Goal: Obtain resource: Download file/media

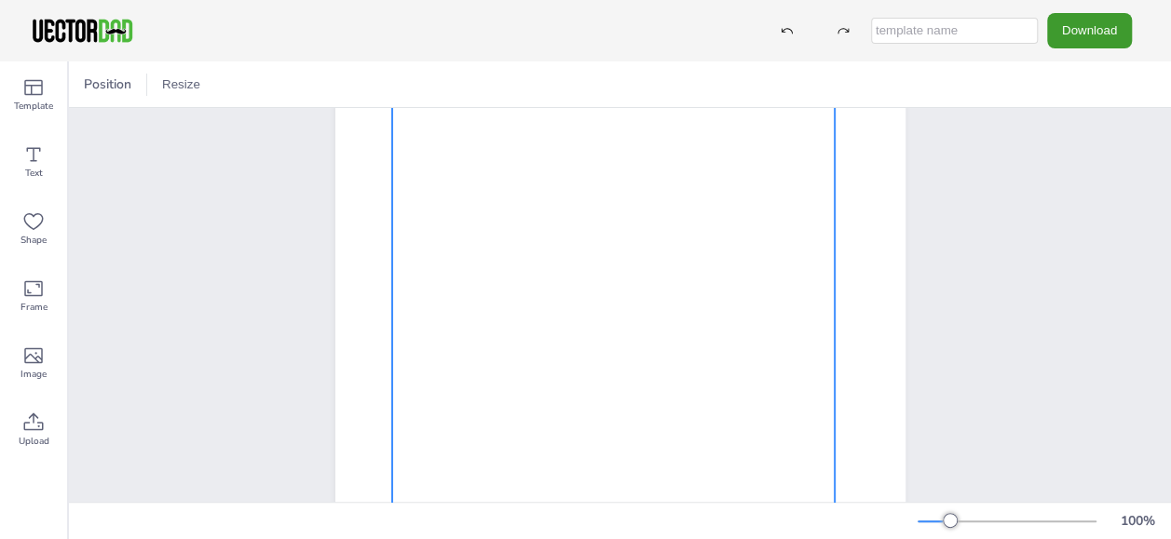
scroll to position [93, 0]
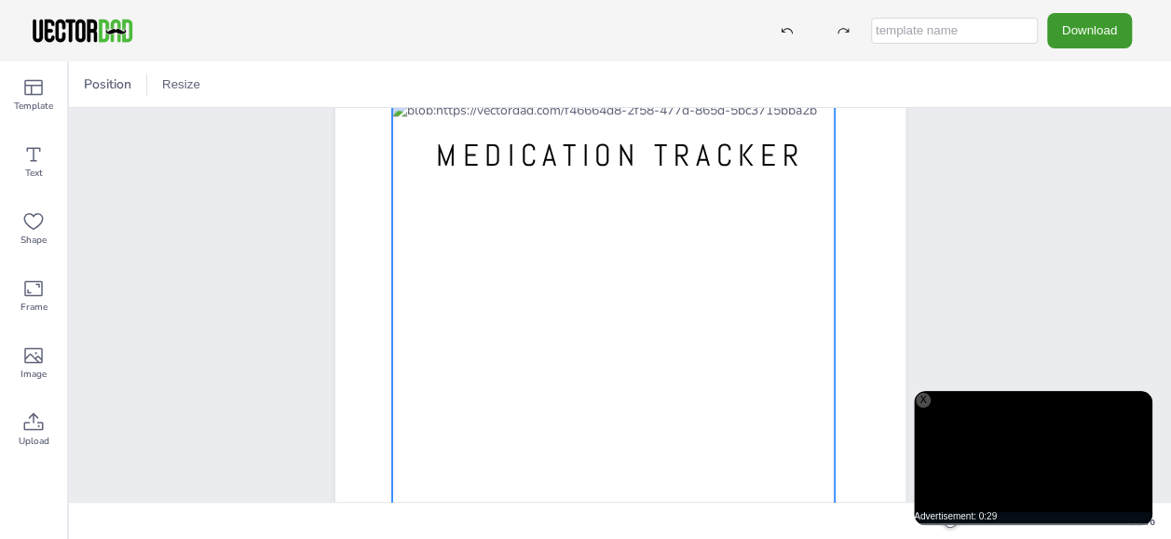
click at [587, 218] on div at bounding box center [612, 415] width 443 height 627
click at [560, 215] on div at bounding box center [612, 415] width 443 height 627
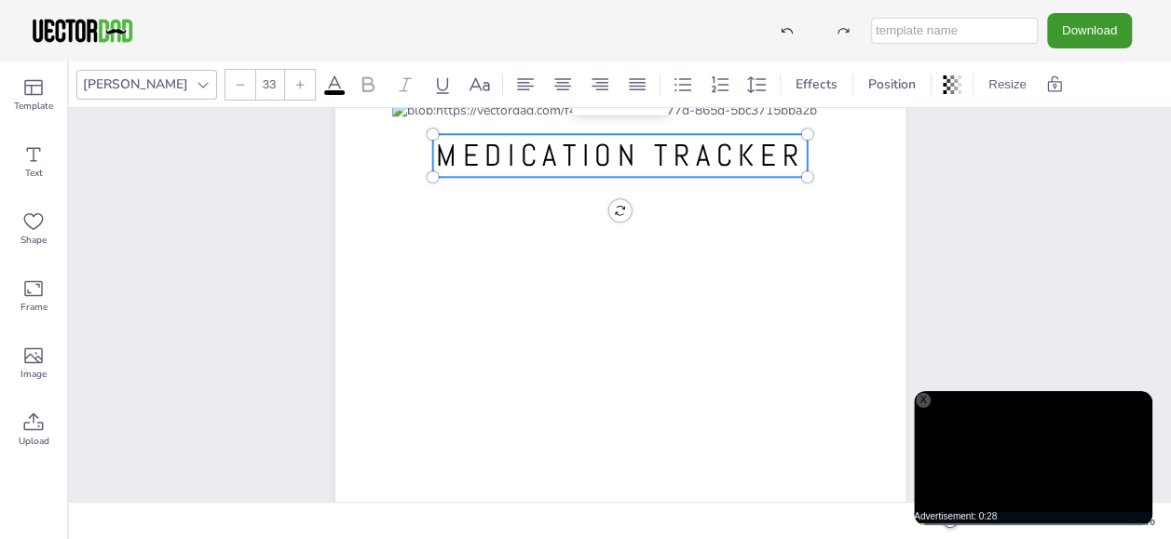
click at [546, 151] on span "MEDICATION TRACKER" at bounding box center [620, 155] width 368 height 39
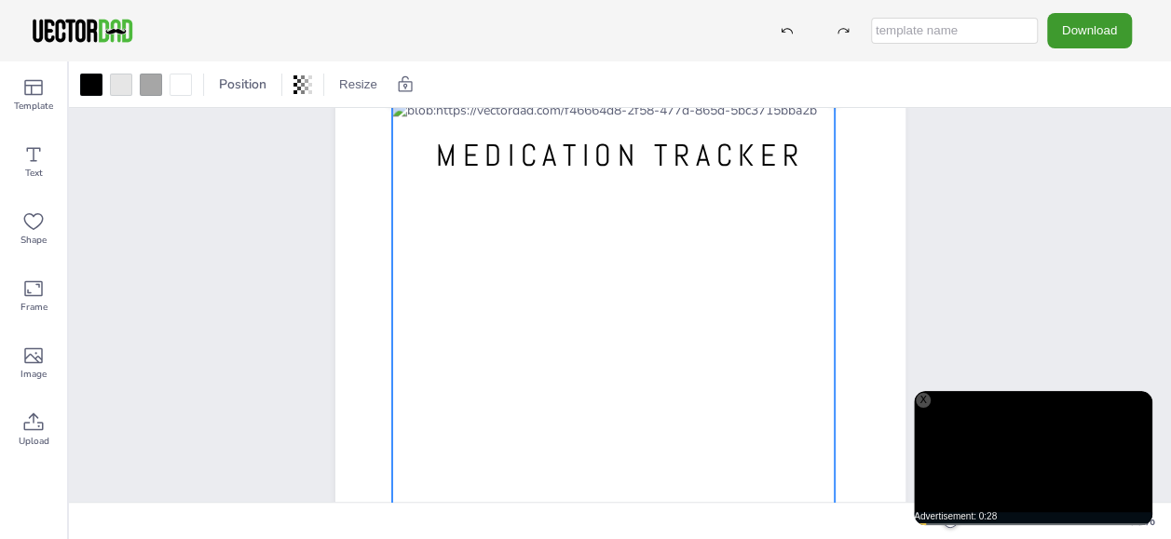
click at [494, 214] on div at bounding box center [612, 415] width 443 height 627
click at [536, 218] on div at bounding box center [612, 415] width 443 height 627
click at [572, 222] on div at bounding box center [612, 415] width 443 height 627
click at [508, 210] on div at bounding box center [612, 411] width 443 height 627
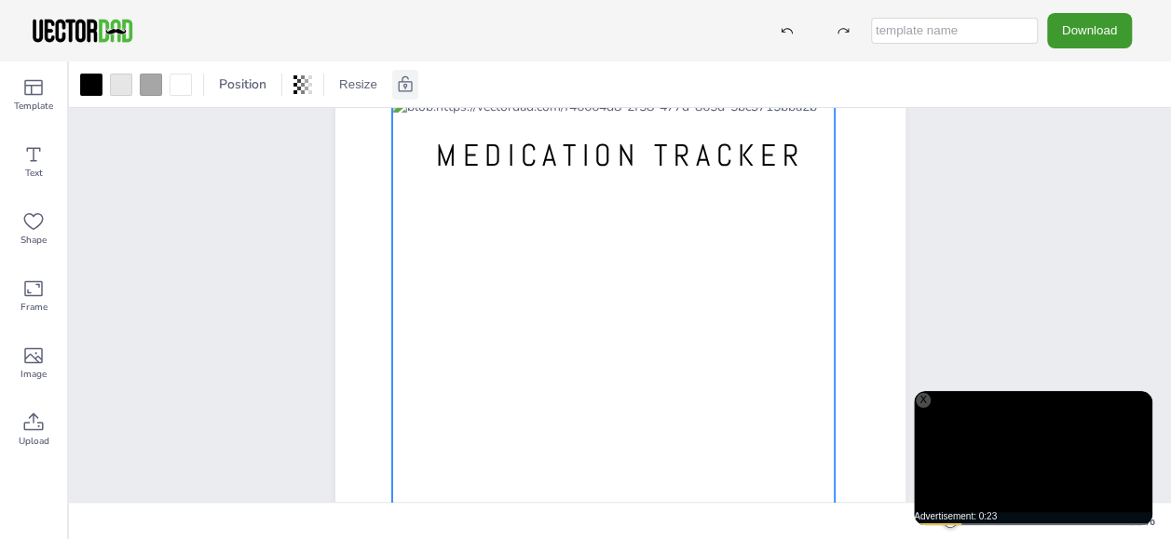
click at [400, 76] on icon at bounding box center [405, 84] width 19 height 19
click at [241, 88] on div "Position Resize" at bounding box center [167, 85] width 183 height 30
click at [237, 88] on div at bounding box center [228, 85] width 26 height 30
click at [495, 210] on div at bounding box center [612, 411] width 443 height 627
click at [496, 237] on div at bounding box center [612, 411] width 443 height 627
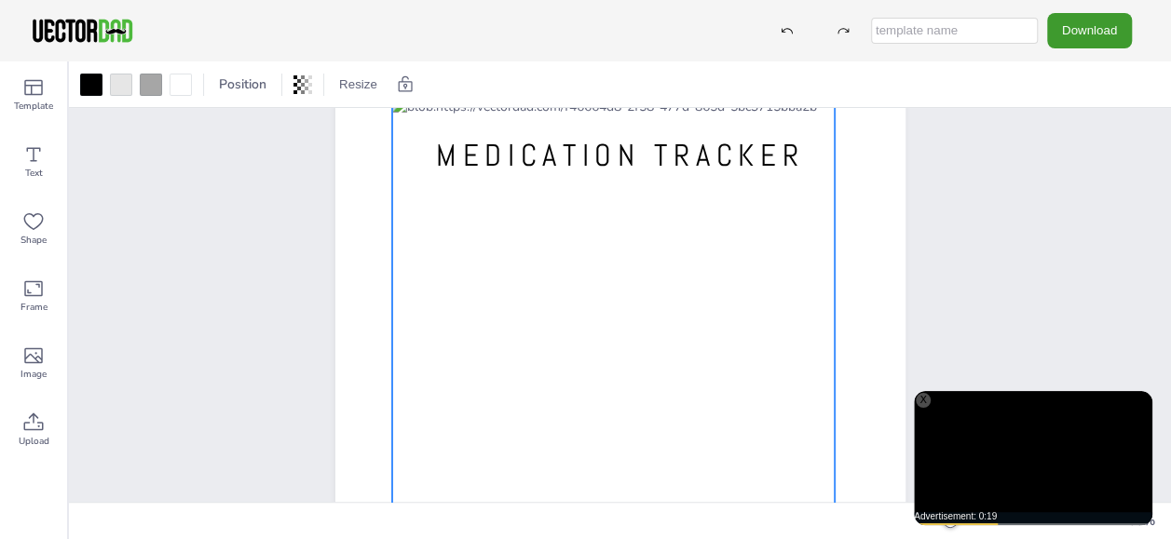
click at [497, 238] on div at bounding box center [612, 411] width 443 height 627
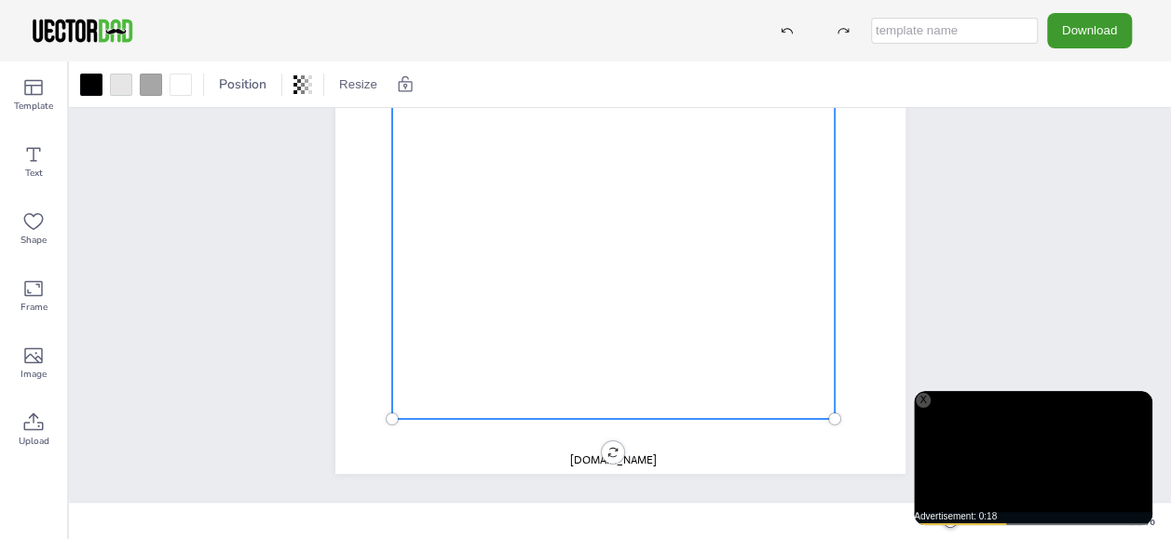
scroll to position [0, 0]
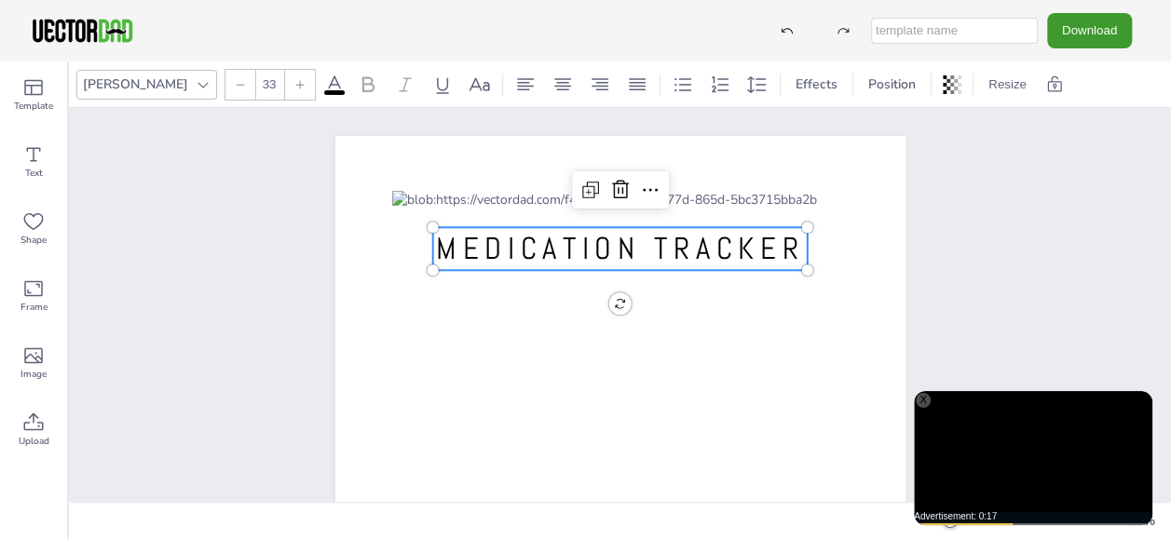
click at [518, 266] on span "MEDICATION TRACKER" at bounding box center [620, 248] width 368 height 39
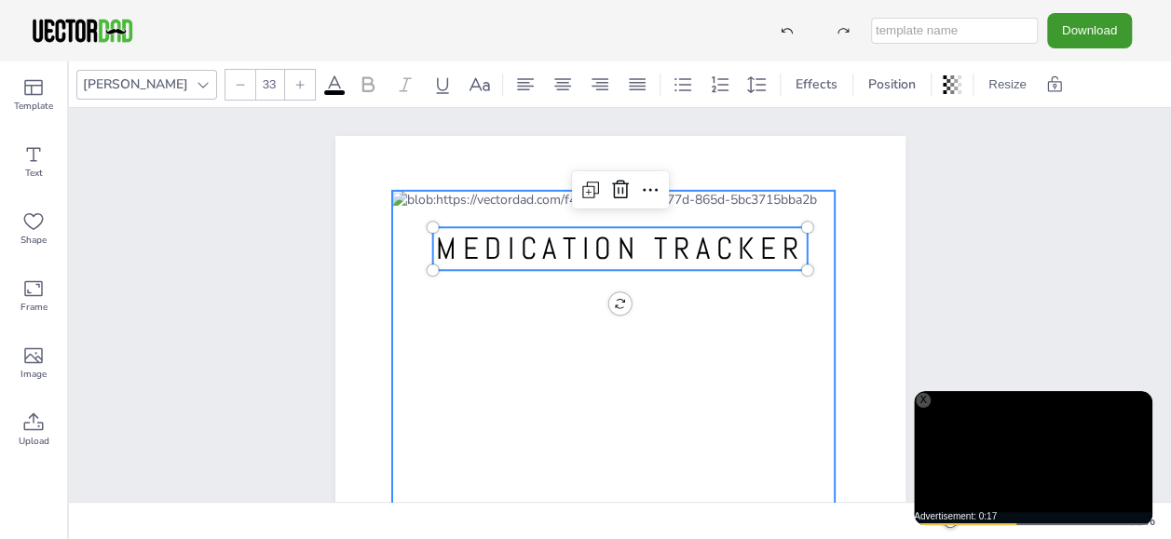
click at [508, 305] on div at bounding box center [612, 504] width 443 height 627
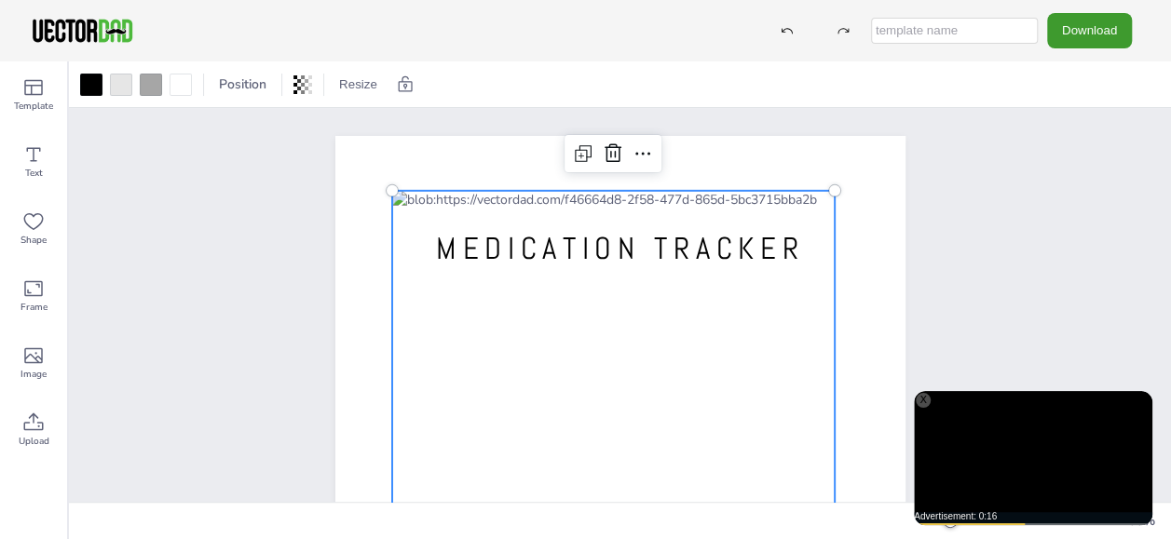
scroll to position [186, 0]
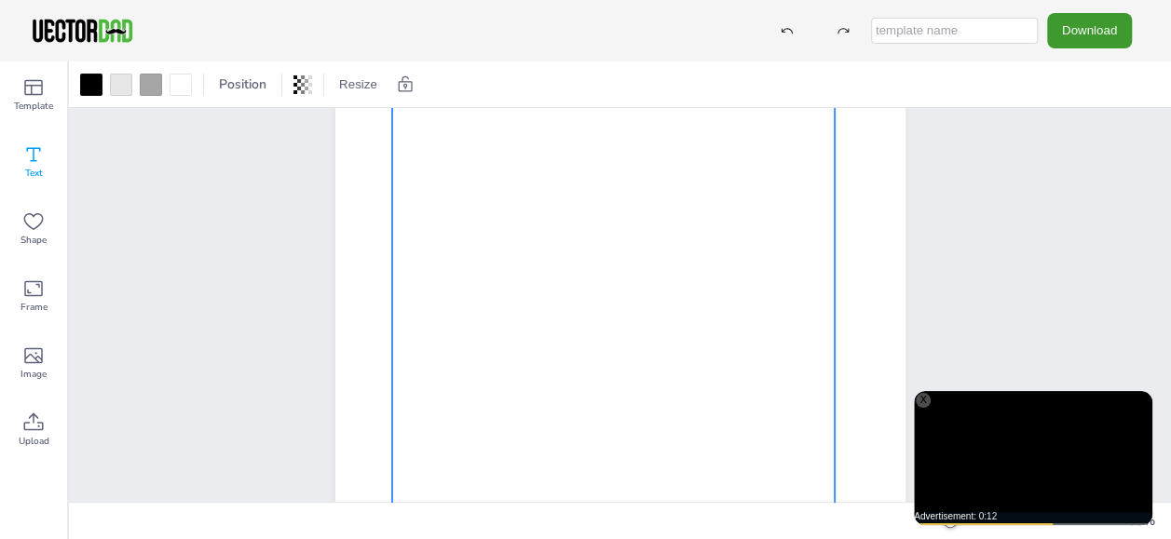
click at [43, 162] on icon at bounding box center [33, 154] width 22 height 22
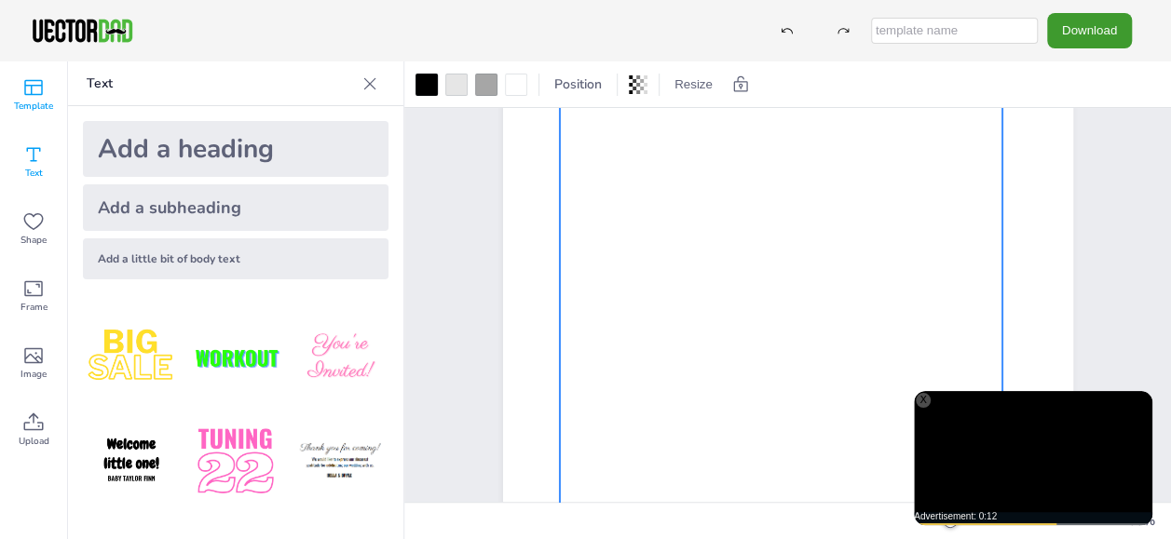
click at [45, 111] on span "Template" at bounding box center [33, 106] width 39 height 15
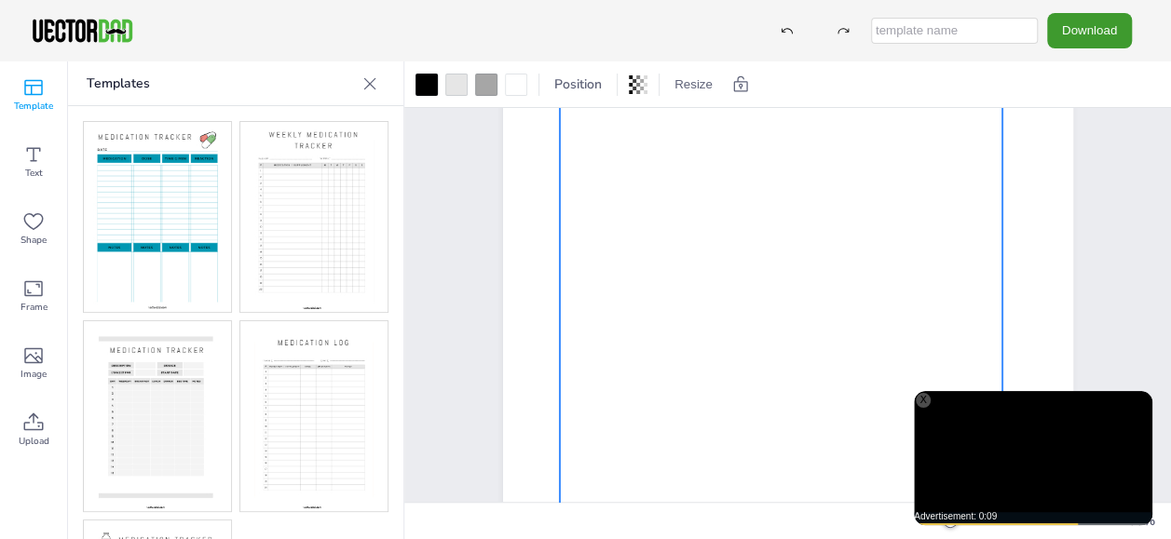
click at [192, 268] on img at bounding box center [157, 217] width 147 height 190
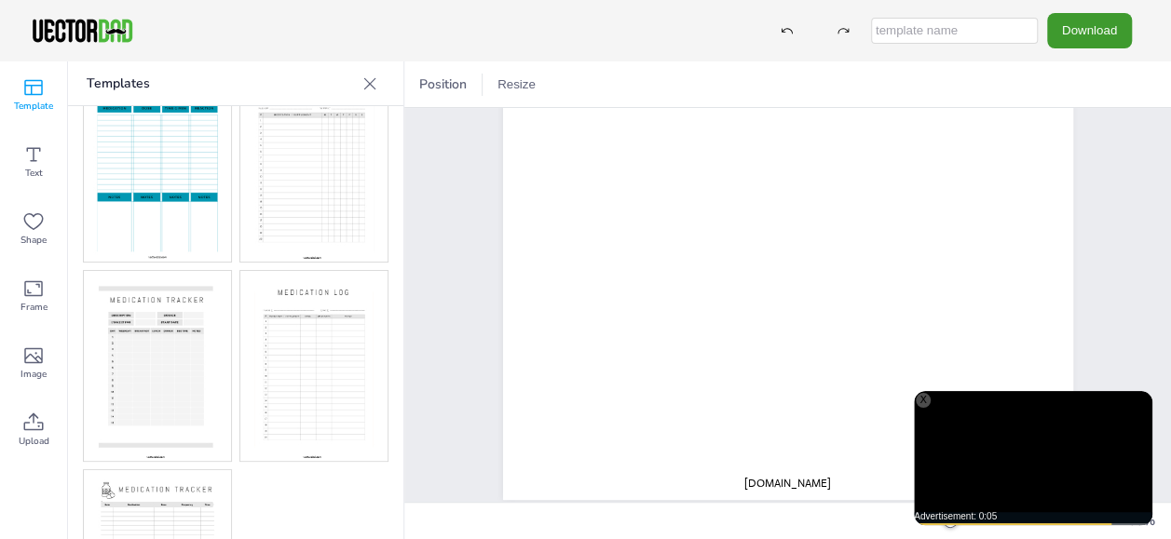
scroll to position [93, 0]
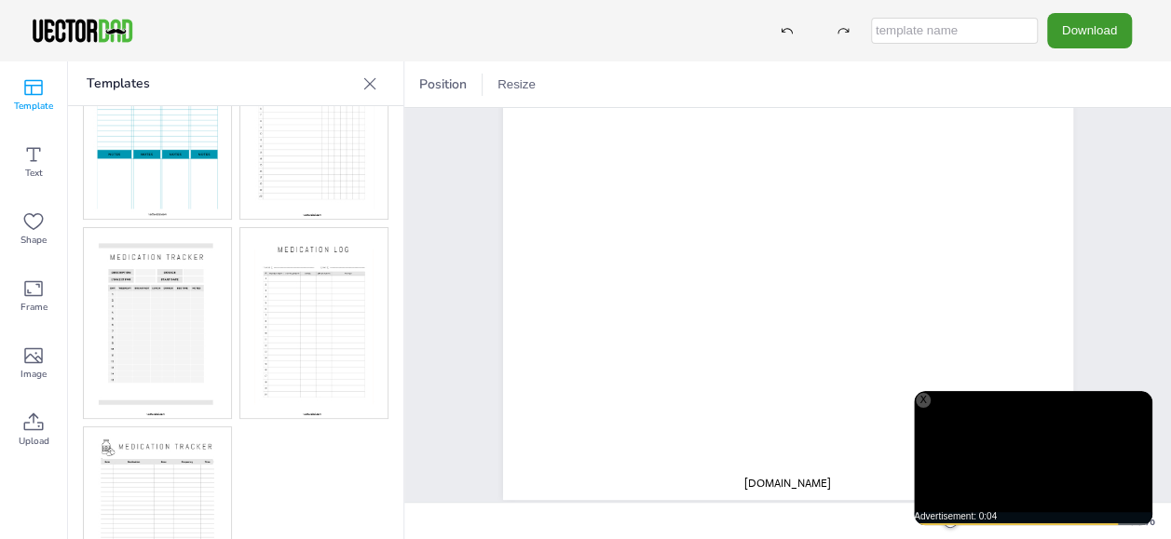
click at [283, 324] on img at bounding box center [313, 323] width 147 height 190
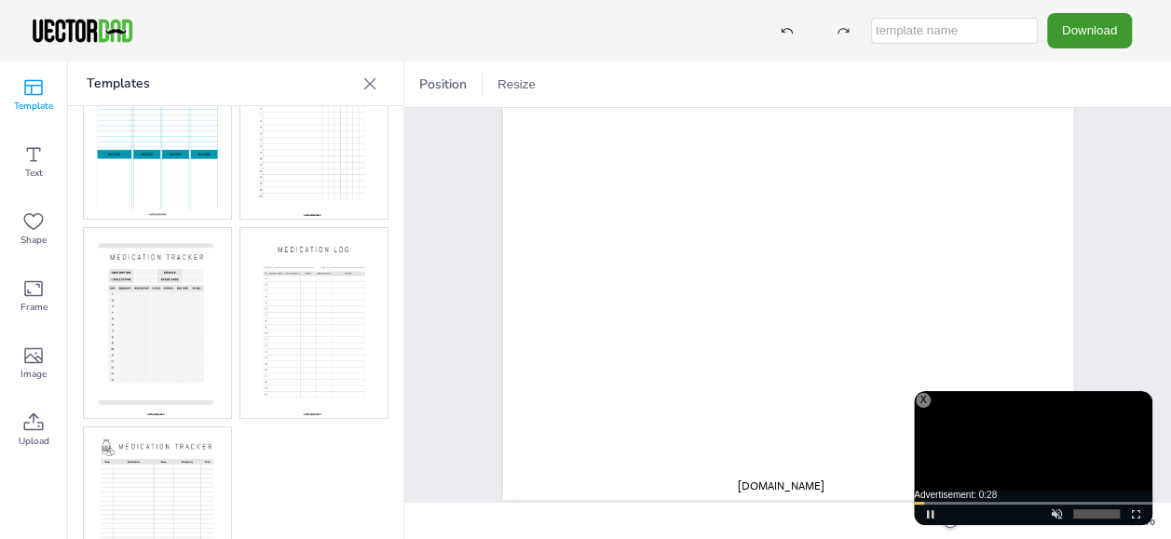
drag, startPoint x: 1034, startPoint y: 391, endPoint x: 928, endPoint y: 399, distance: 105.6
click at [928, 399] on div "X" at bounding box center [922, 400] width 15 height 15
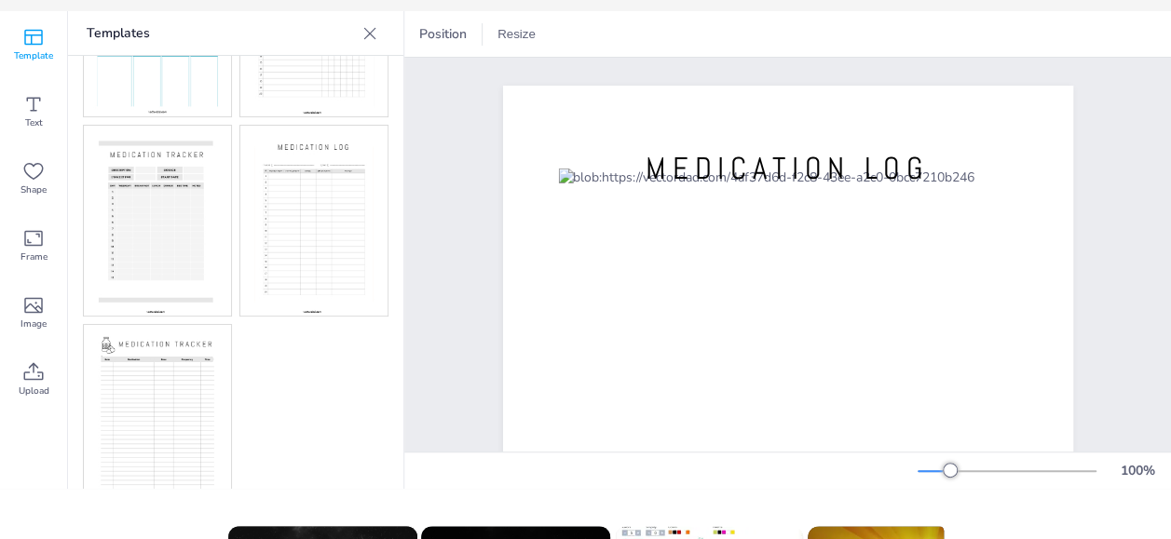
scroll to position [93, 0]
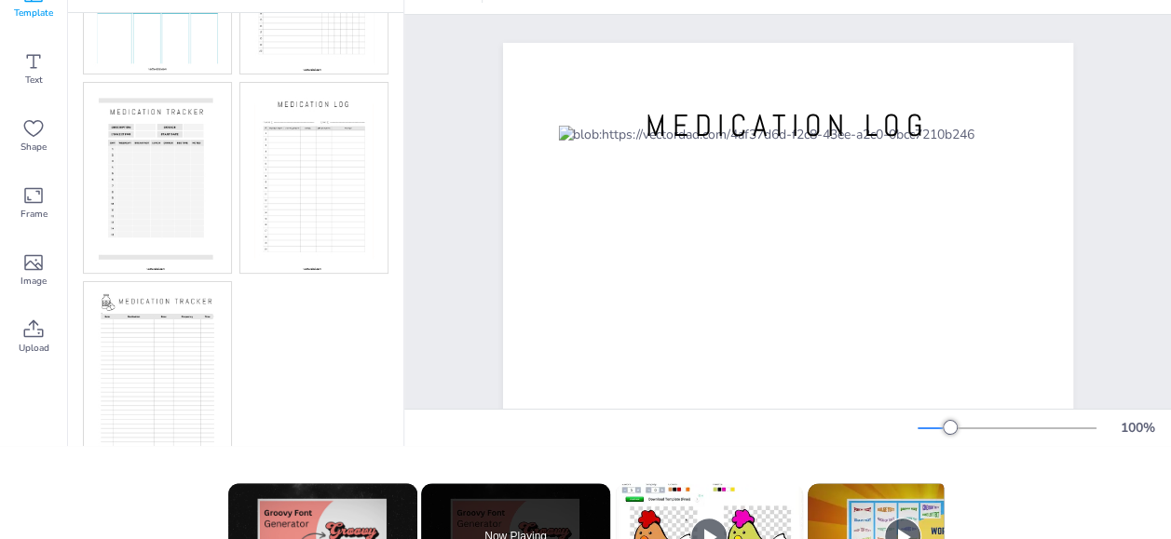
click at [216, 350] on img at bounding box center [157, 377] width 147 height 190
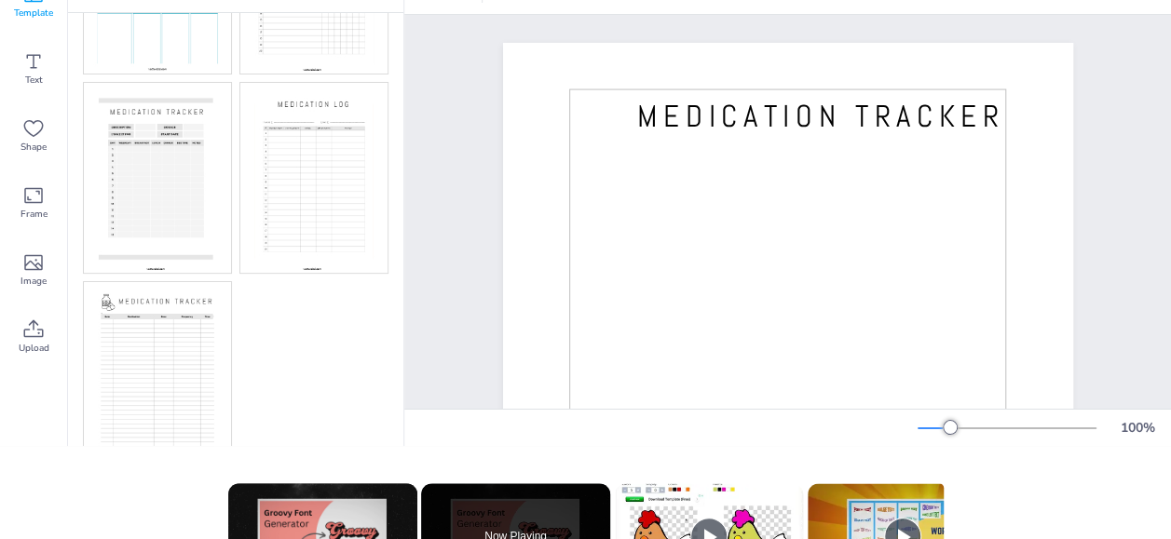
click at [207, 358] on img at bounding box center [157, 377] width 147 height 190
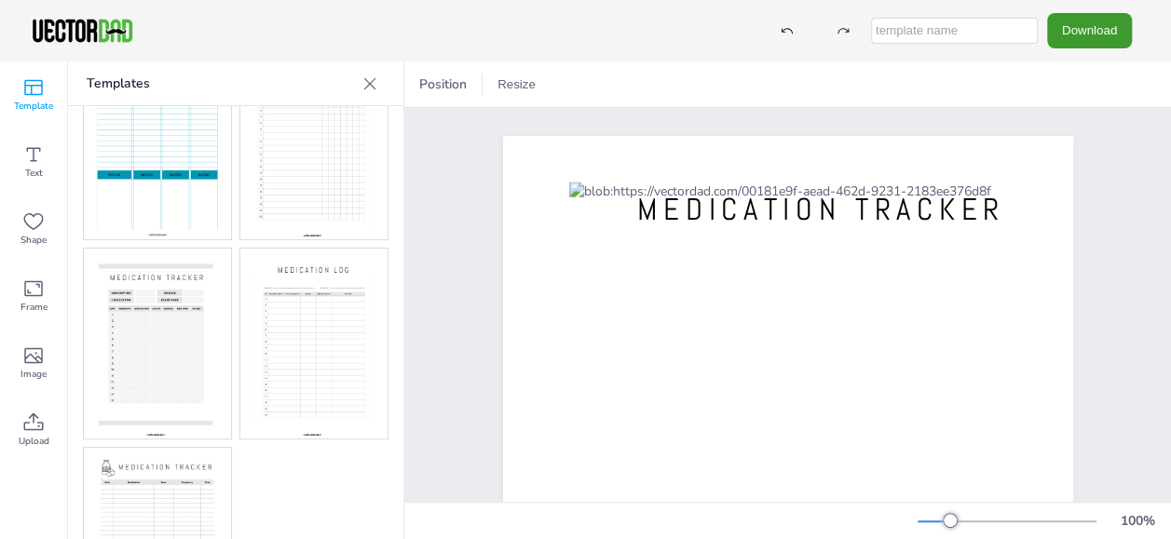
scroll to position [0, 0]
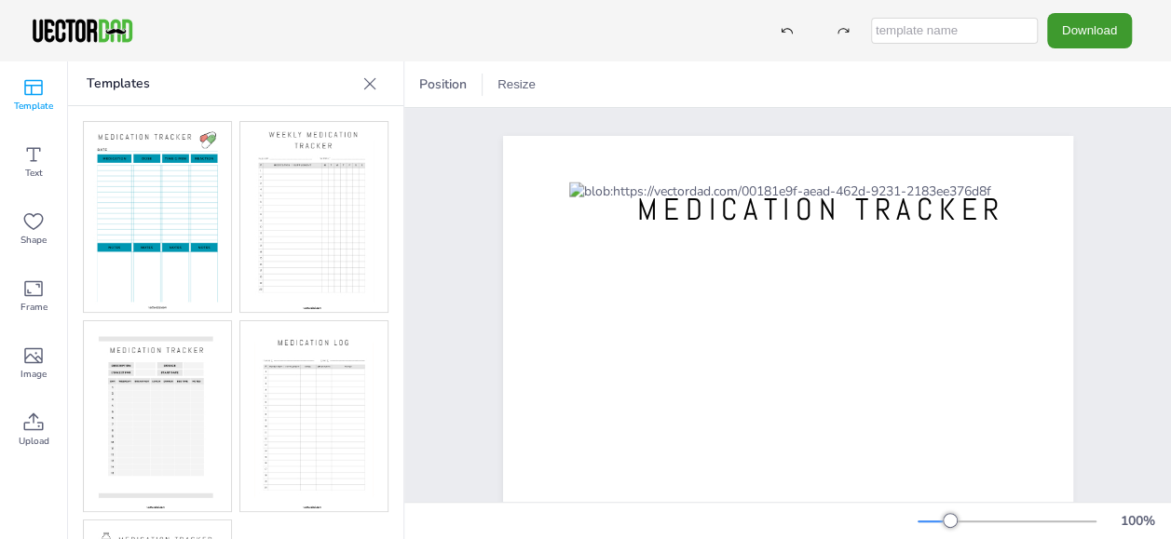
click at [294, 211] on img at bounding box center [313, 217] width 147 height 190
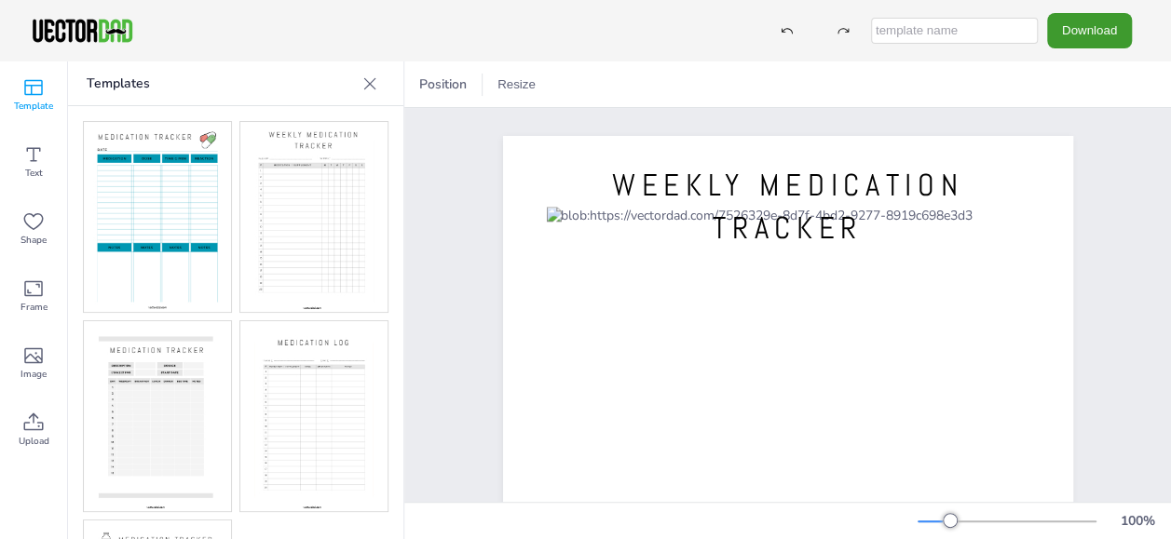
click at [369, 83] on icon at bounding box center [370, 83] width 12 height 12
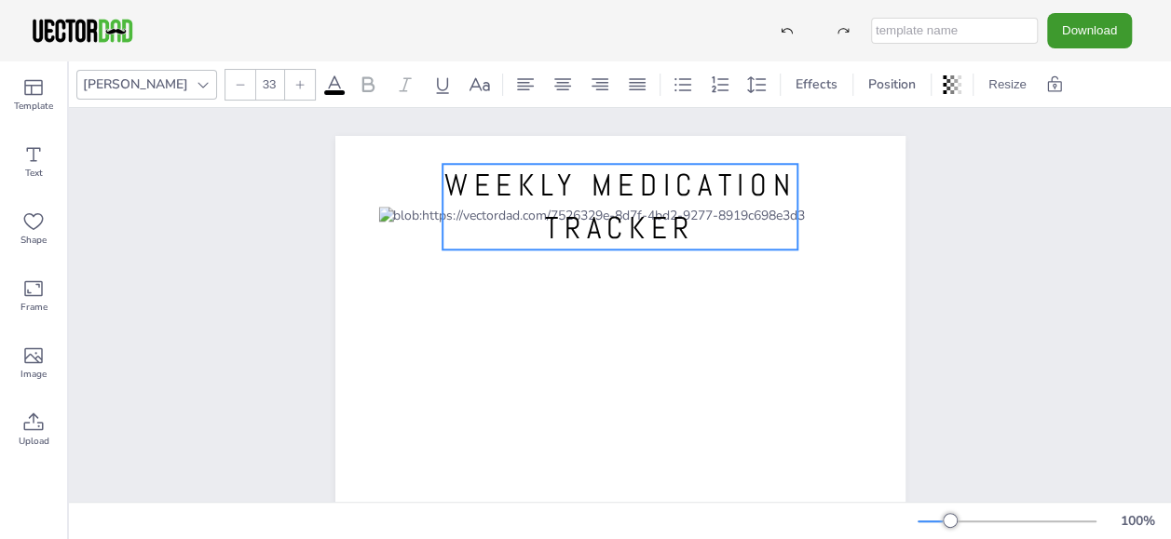
click at [570, 192] on span "WEEKLY MEDICATION TRACKER" at bounding box center [619, 207] width 351 height 82
click at [575, 192] on span "WEEKLY MEDICATION TRACKER" at bounding box center [619, 207] width 351 height 82
click at [587, 177] on span "WEEKLY MEDICATION TRACKER" at bounding box center [619, 207] width 351 height 82
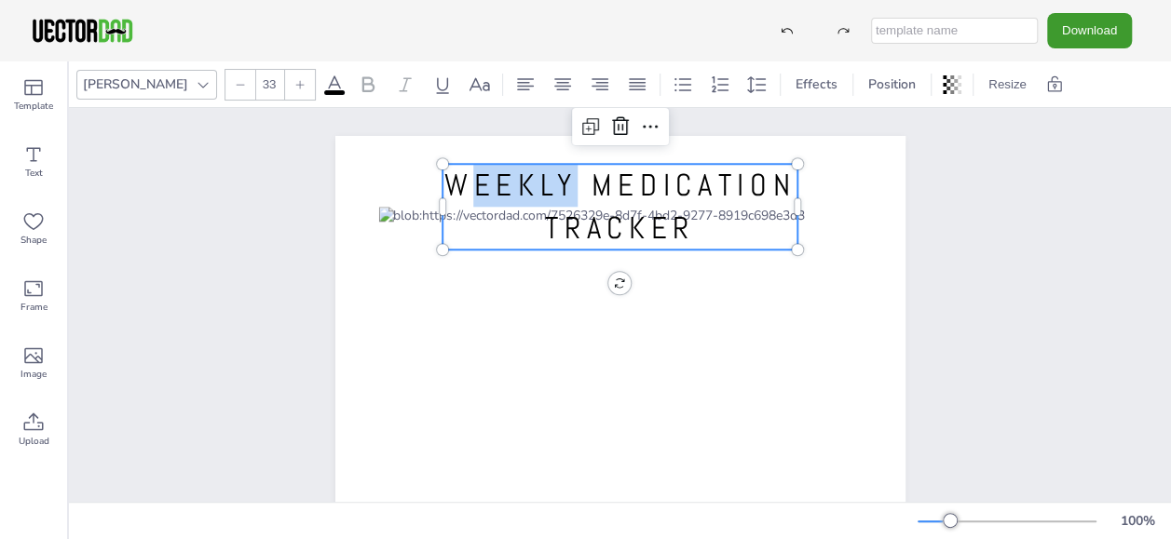
drag, startPoint x: 580, startPoint y: 181, endPoint x: 466, endPoint y: 177, distance: 114.6
click at [466, 177] on span "WEEKLY MEDICATION TRACKER" at bounding box center [619, 207] width 351 height 82
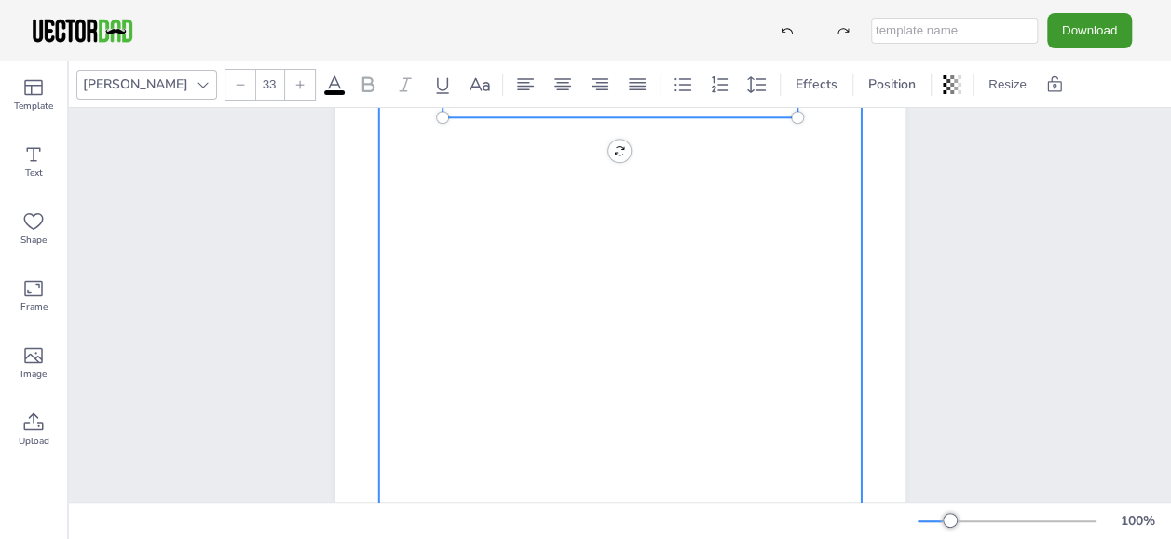
scroll to position [26, 0]
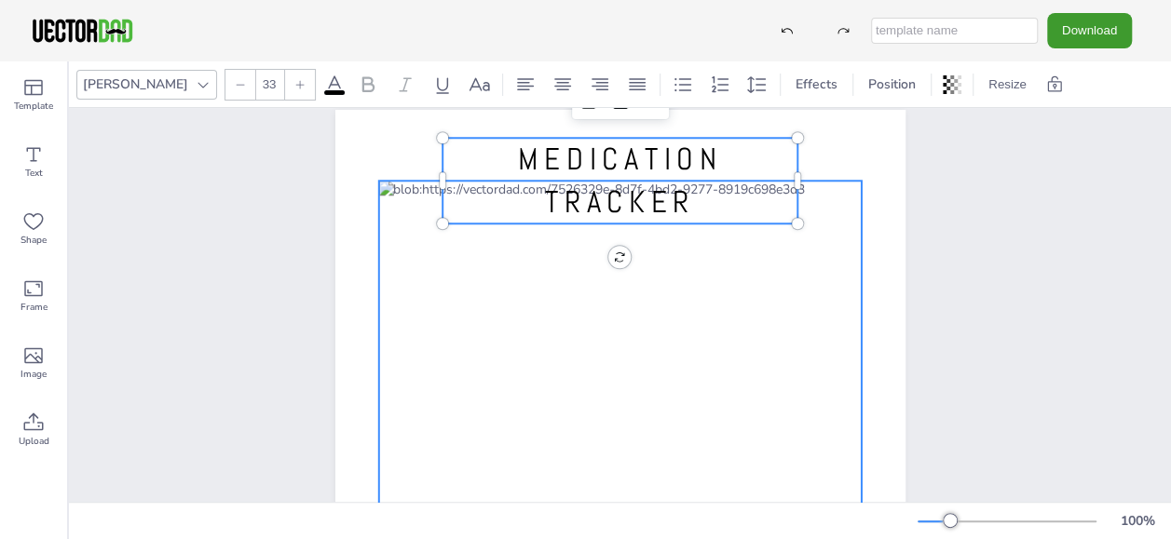
click at [658, 279] on div at bounding box center [619, 496] width 483 height 630
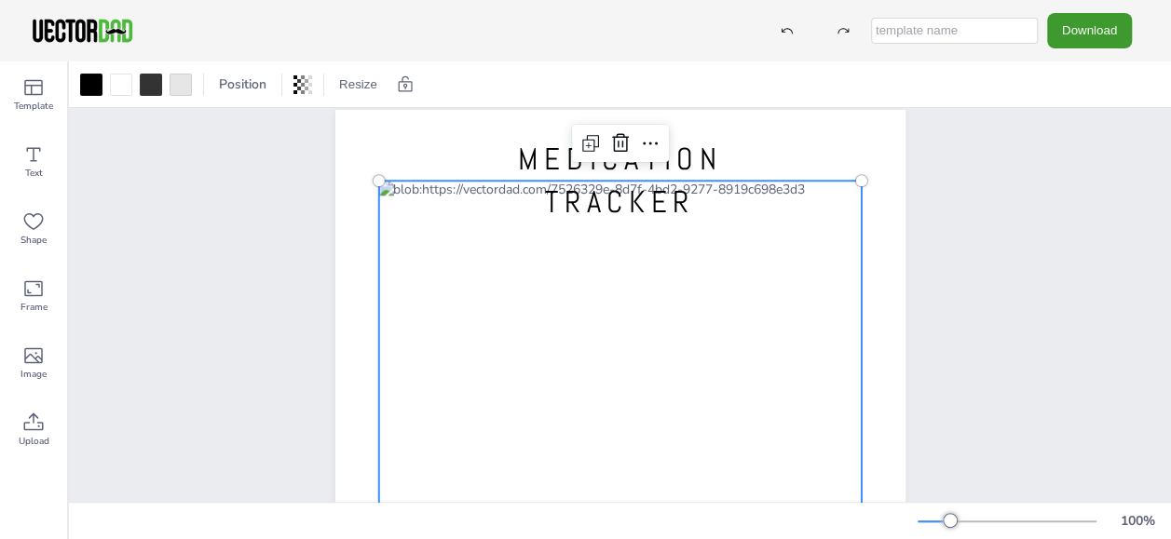
click at [658, 279] on div at bounding box center [619, 496] width 483 height 630
click at [663, 273] on div at bounding box center [619, 496] width 483 height 630
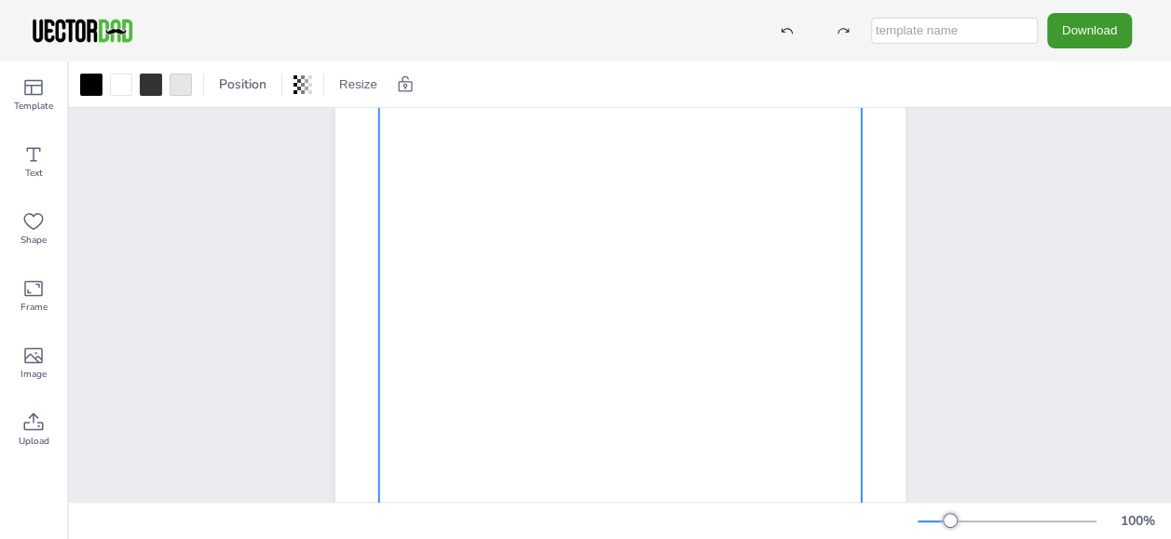
scroll to position [0, 0]
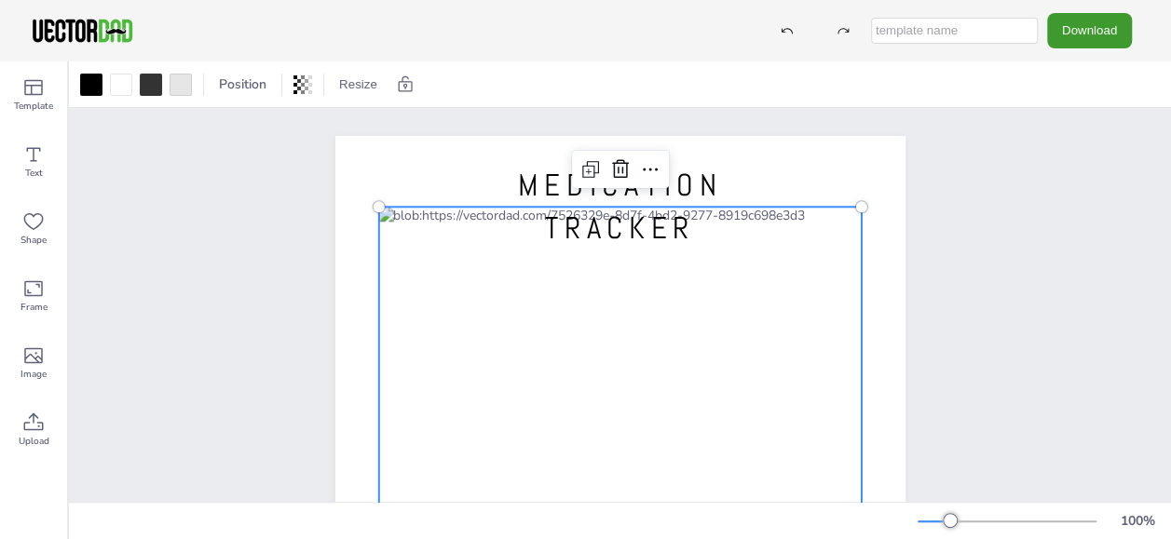
click at [977, 156] on div "[DOMAIN_NAME] MEDICATION TRACKER" at bounding box center [620, 504] width 730 height 792
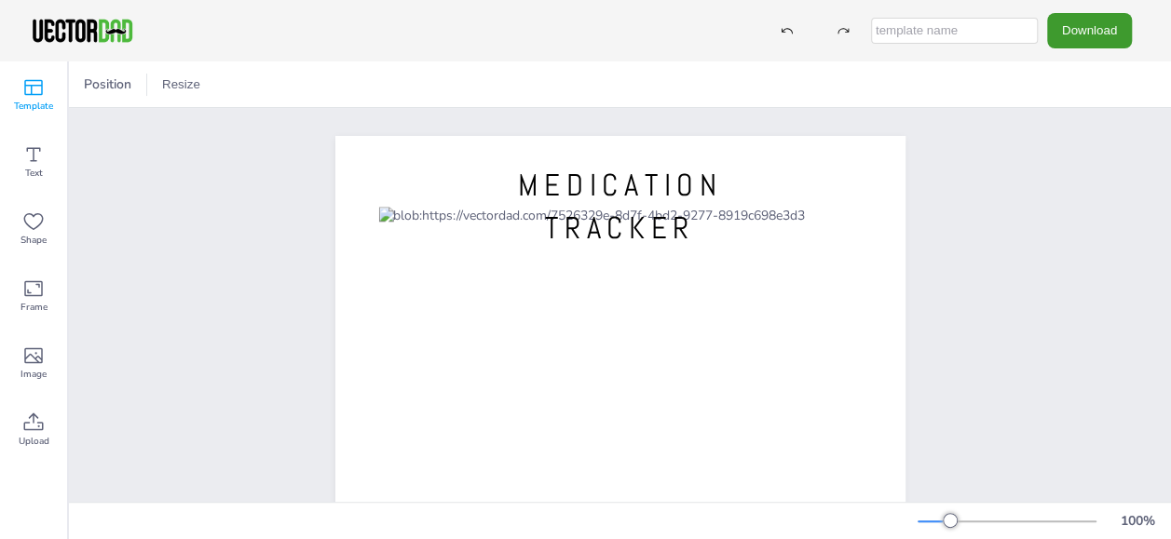
click at [52, 100] on span "Template" at bounding box center [33, 106] width 39 height 15
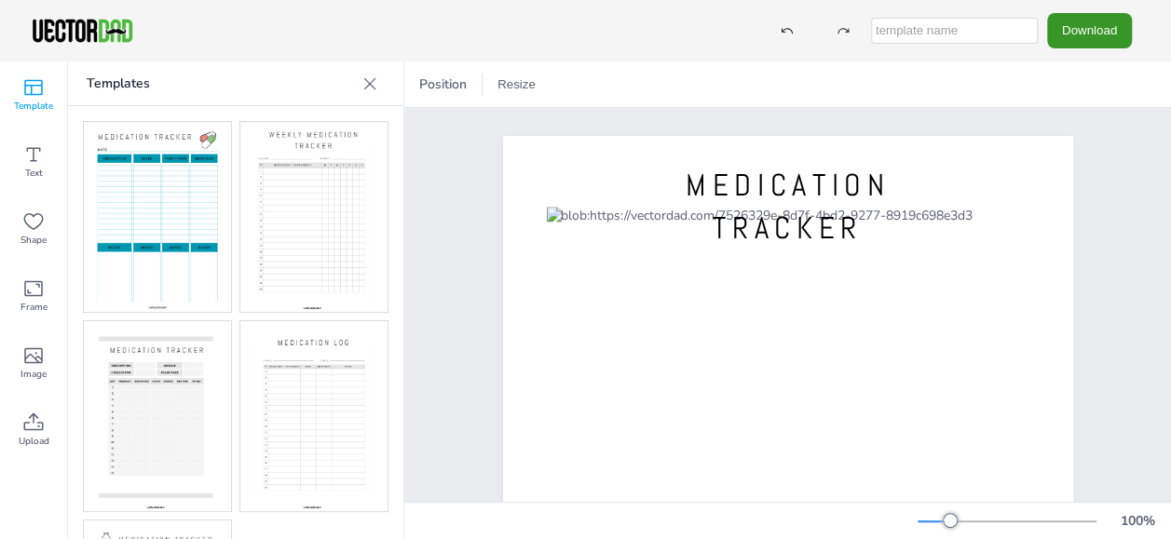
click at [1110, 30] on button "Download" at bounding box center [1089, 30] width 85 height 34
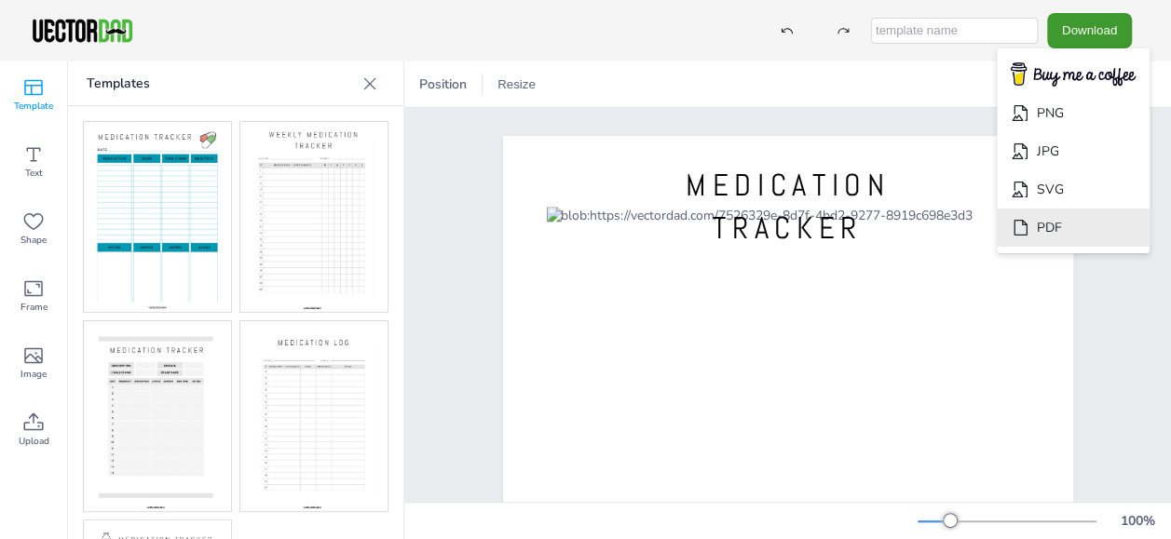
click at [1104, 233] on li "PDF" at bounding box center [1072, 228] width 153 height 38
